Goal: Book appointment/travel/reservation

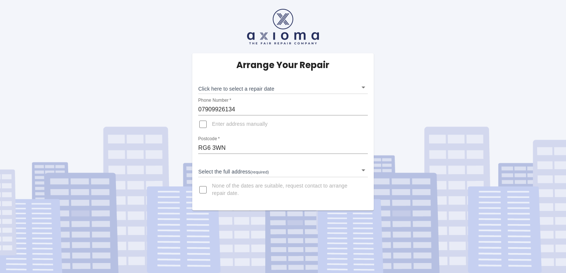
click at [232, 172] on body "Arrange Your Repair Click here to select a repair date ​ Phone Number   * 07909…" at bounding box center [283, 136] width 566 height 273
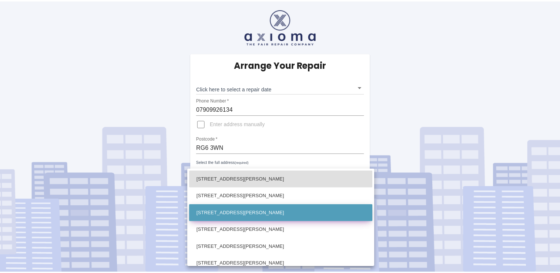
scroll to position [74, 0]
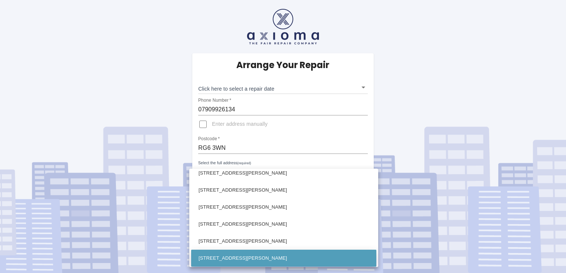
click at [222, 255] on li "[STREET_ADDRESS][PERSON_NAME]" at bounding box center [283, 258] width 185 height 17
type input "[STREET_ADDRESS][PERSON_NAME]"
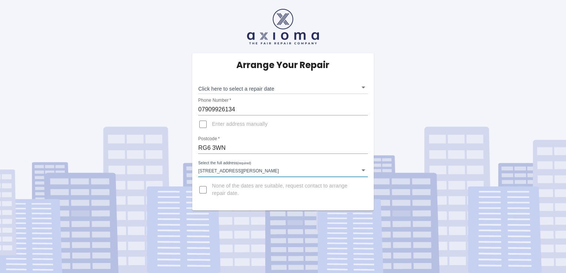
click at [312, 87] on body "Arrange Your Repair Click here to select a repair date ​ Phone Number   * 07909…" at bounding box center [283, 136] width 566 height 273
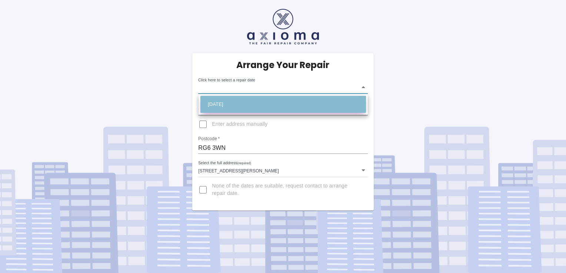
click at [249, 103] on li "[DATE]" at bounding box center [282, 104] width 165 height 17
type input "[DATE]T00:00:00.000Z"
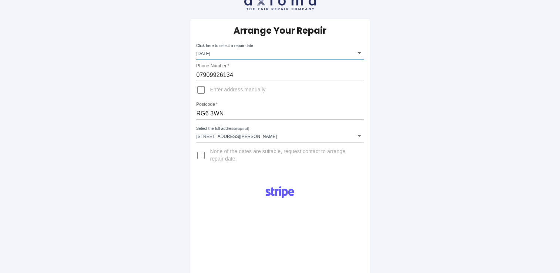
scroll to position [34, 0]
click at [268, 53] on body "Arrange Your Repair Click here to select a repair date [DATE] [DATE]T00:00:00.0…" at bounding box center [280, 249] width 560 height 567
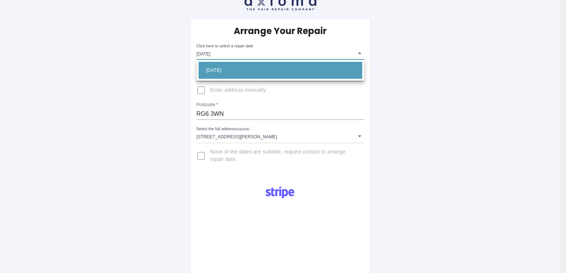
click at [267, 53] on div at bounding box center [283, 136] width 566 height 273
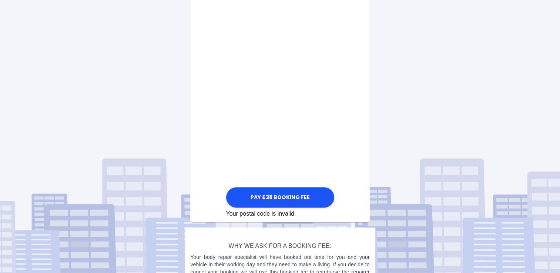
scroll to position [355, 0]
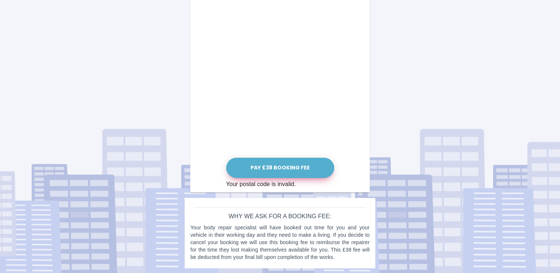
click at [284, 169] on button "Pay £38 Booking Fee" at bounding box center [280, 168] width 108 height 20
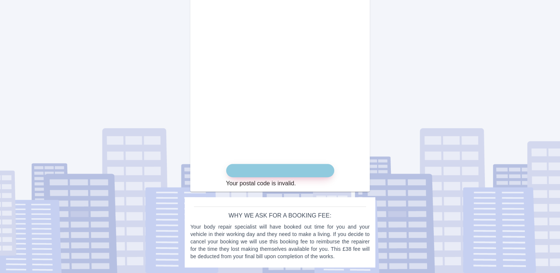
scroll to position [422, 0]
